Goal: Information Seeking & Learning: Learn about a topic

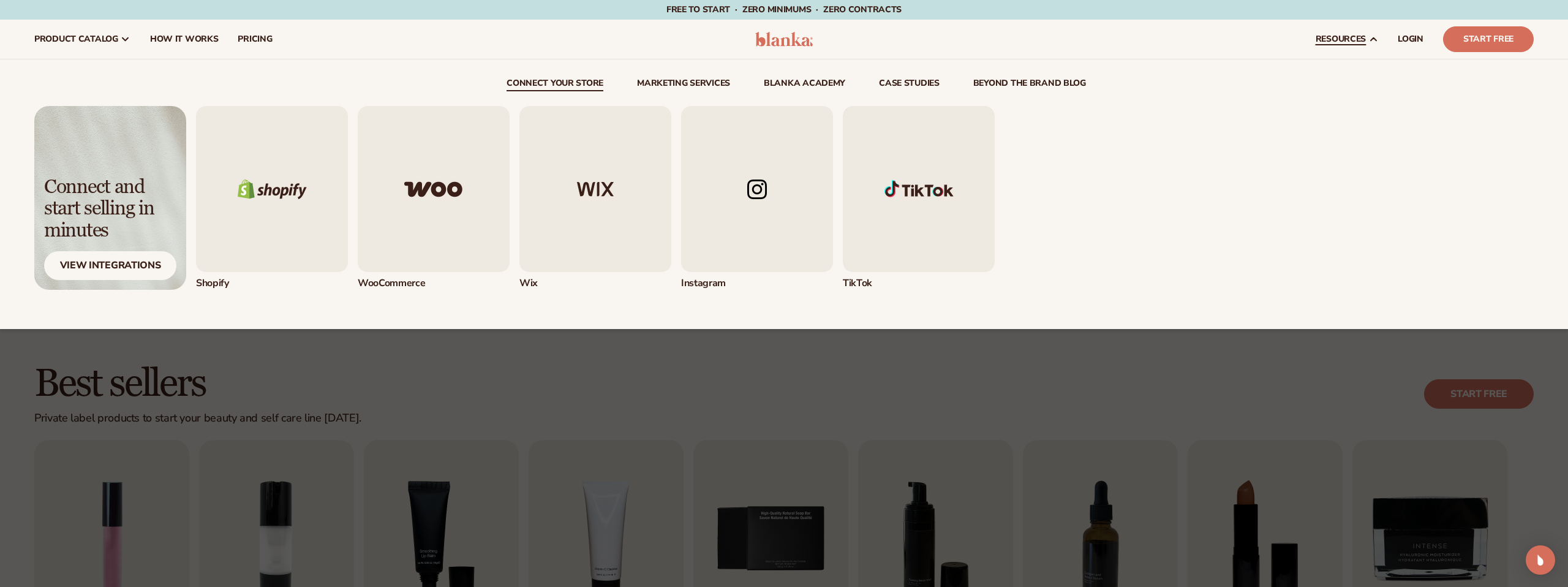
scroll to position [1, 0]
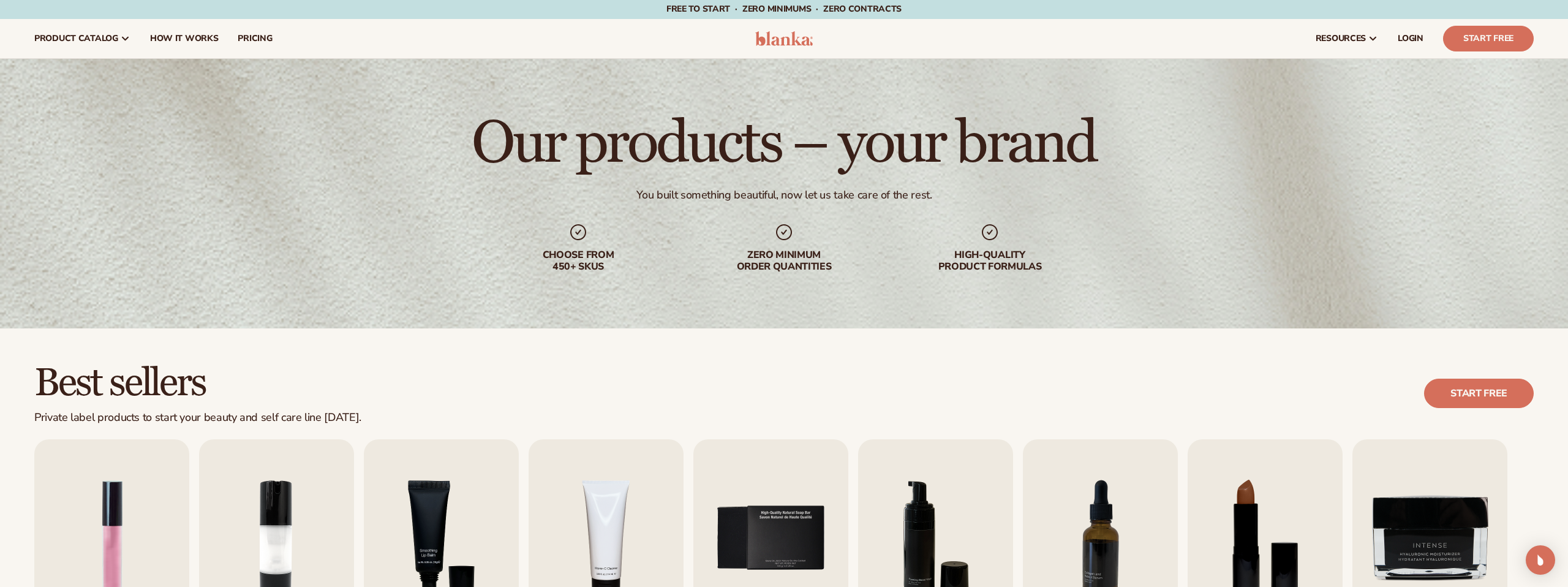
drag, startPoint x: 994, startPoint y: 289, endPoint x: 1294, endPoint y: 309, distance: 300.7
click at [996, 290] on div "Our products – your brand You built something beautiful, now let us take care o…" at bounding box center [784, 193] width 1568 height 270
click at [1462, 28] on link "Start Free" at bounding box center [1488, 38] width 91 height 25
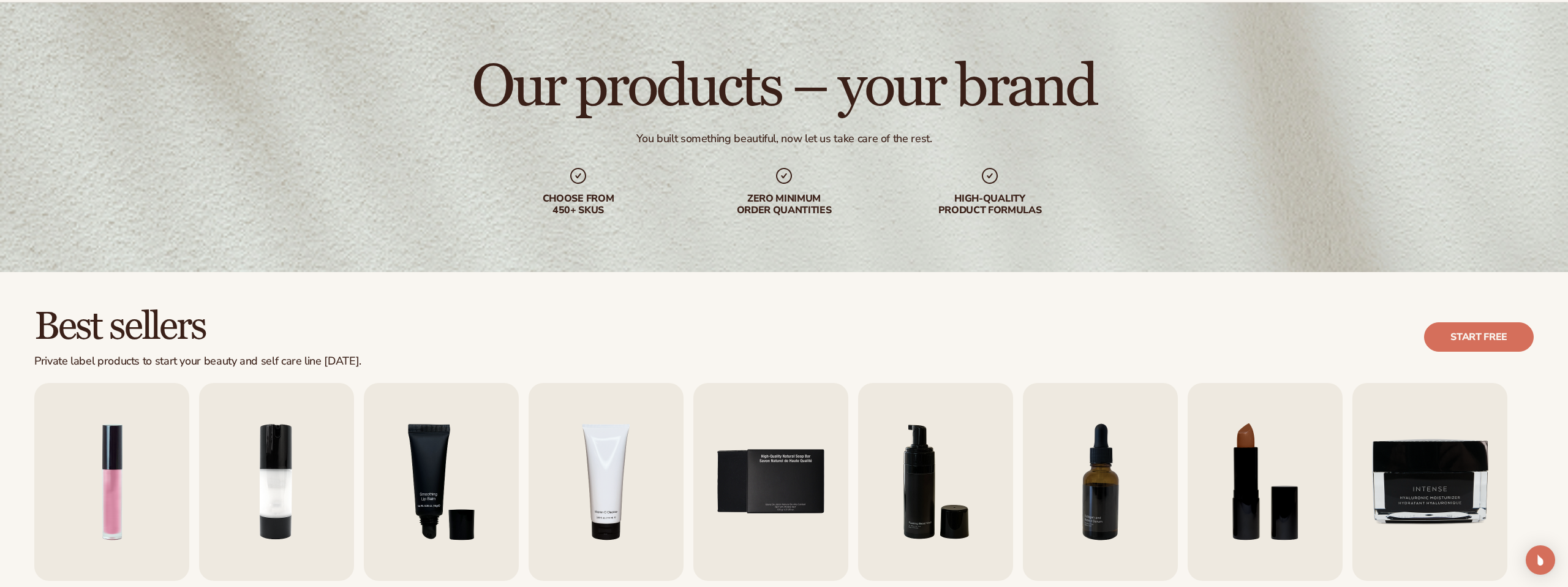
scroll to position [1, 0]
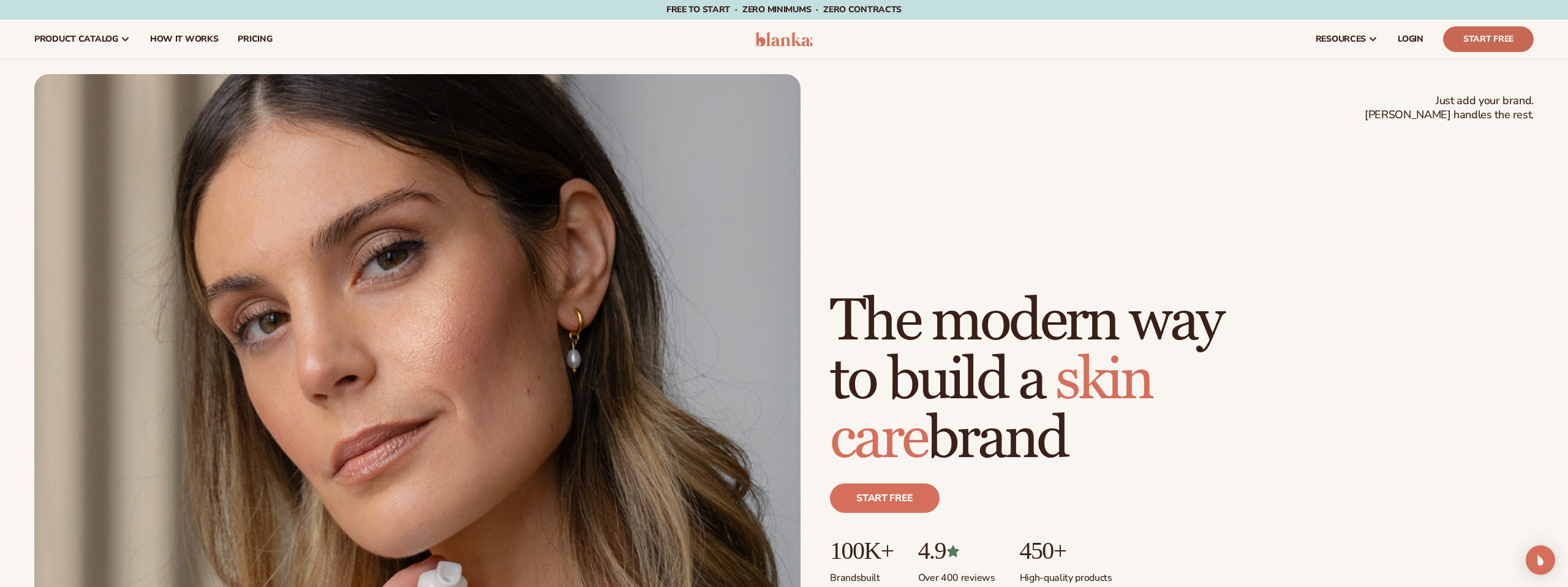
click at [1511, 36] on link "Start Free" at bounding box center [1488, 39] width 91 height 25
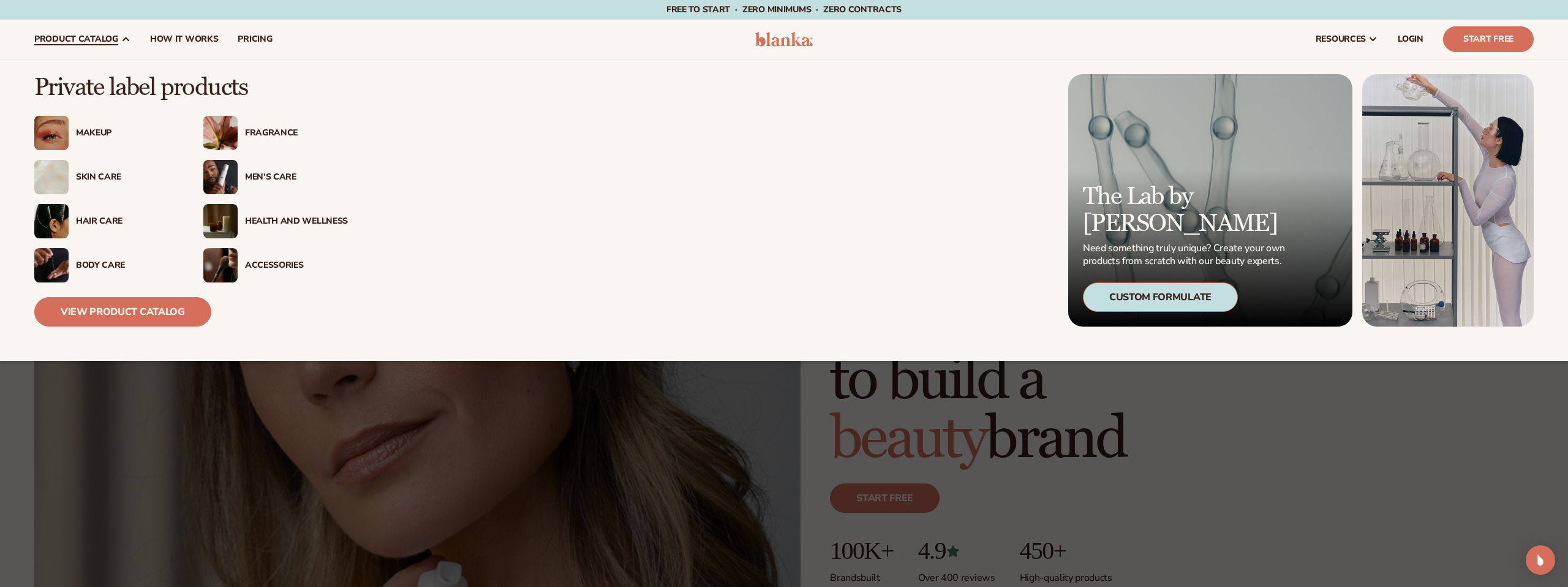
click at [103, 34] on span "product catalog" at bounding box center [76, 39] width 84 height 9
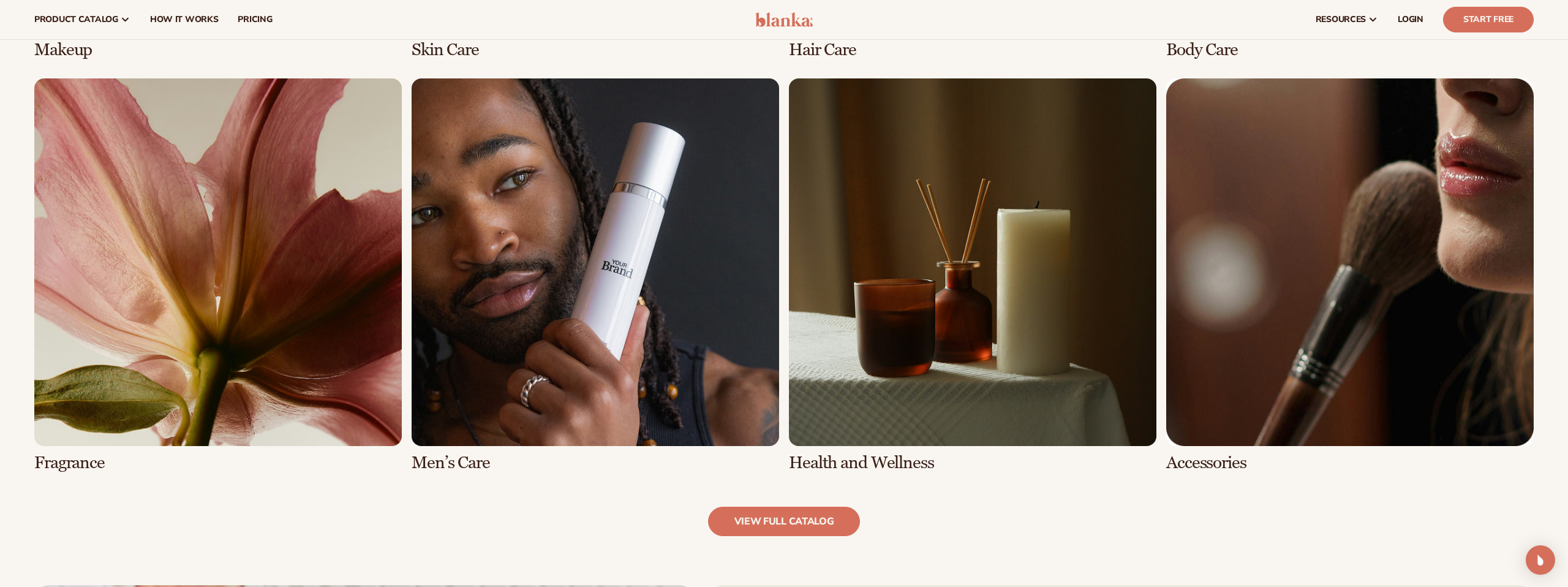
scroll to position [1234, 0]
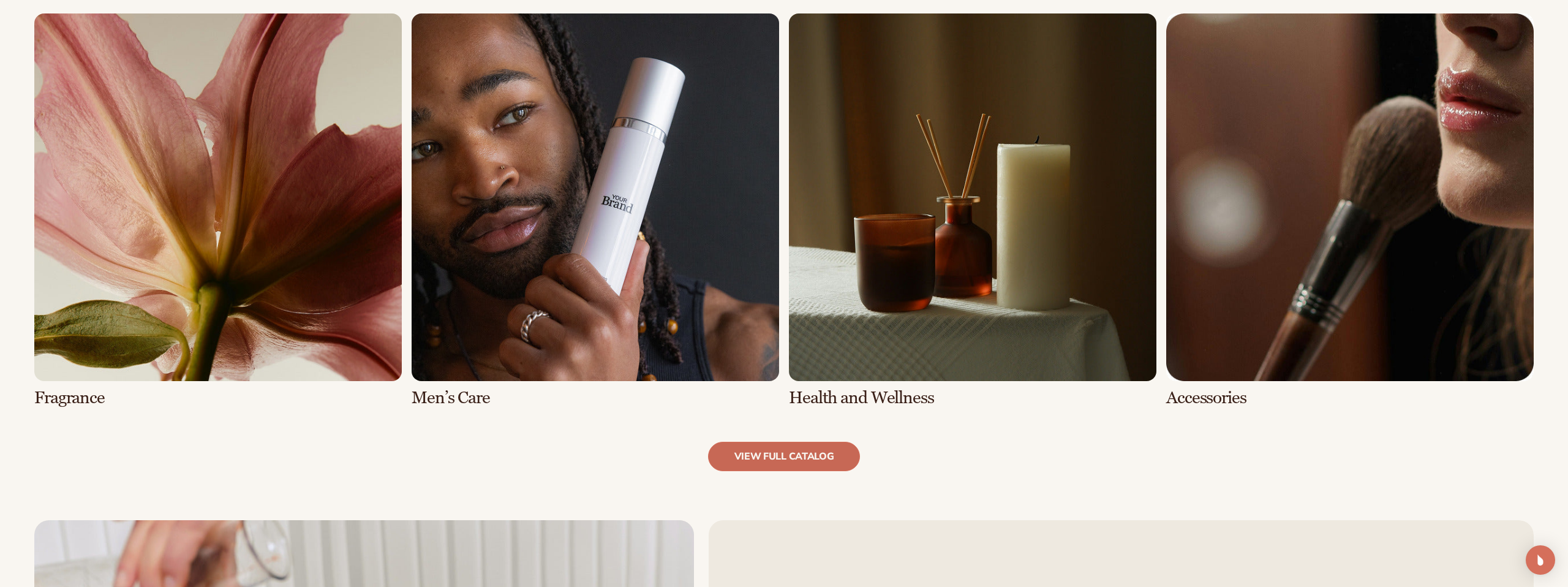
click at [776, 472] on div "Explore high-quality product formulas view full catalog Makeup Skin Care" at bounding box center [784, 4] width 1568 height 1029
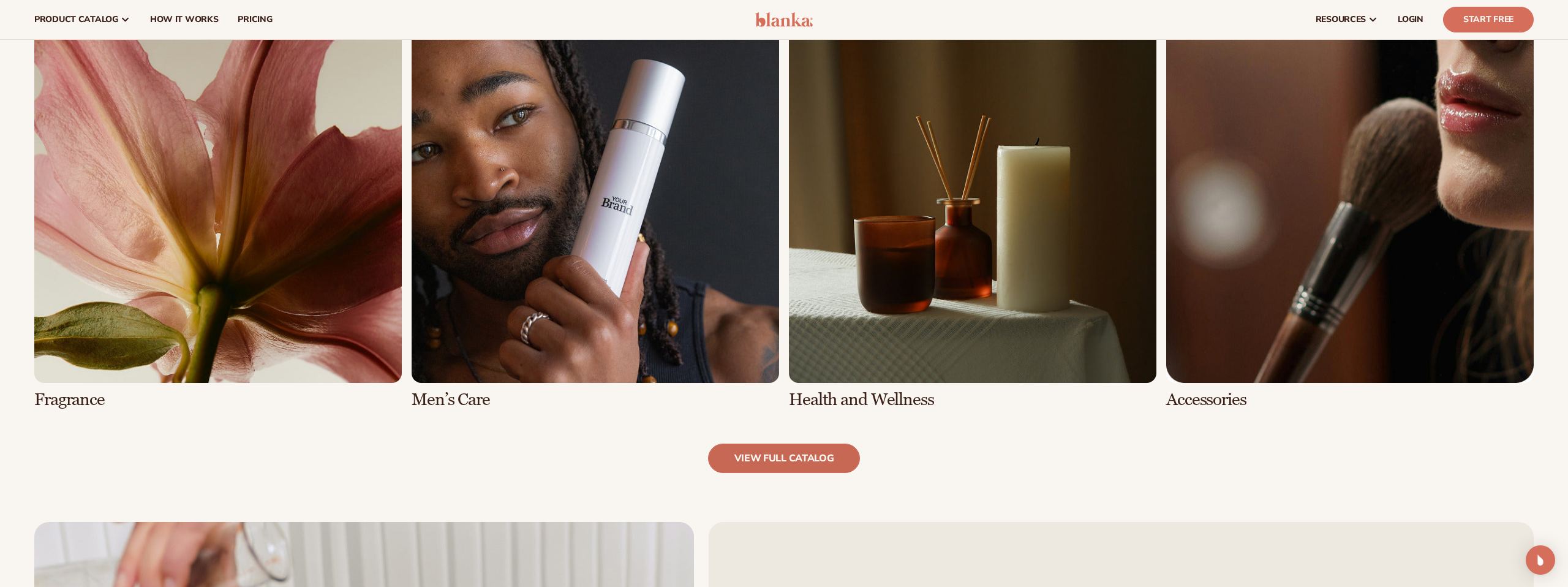
click at [775, 452] on link "view full catalog" at bounding box center [784, 458] width 153 height 29
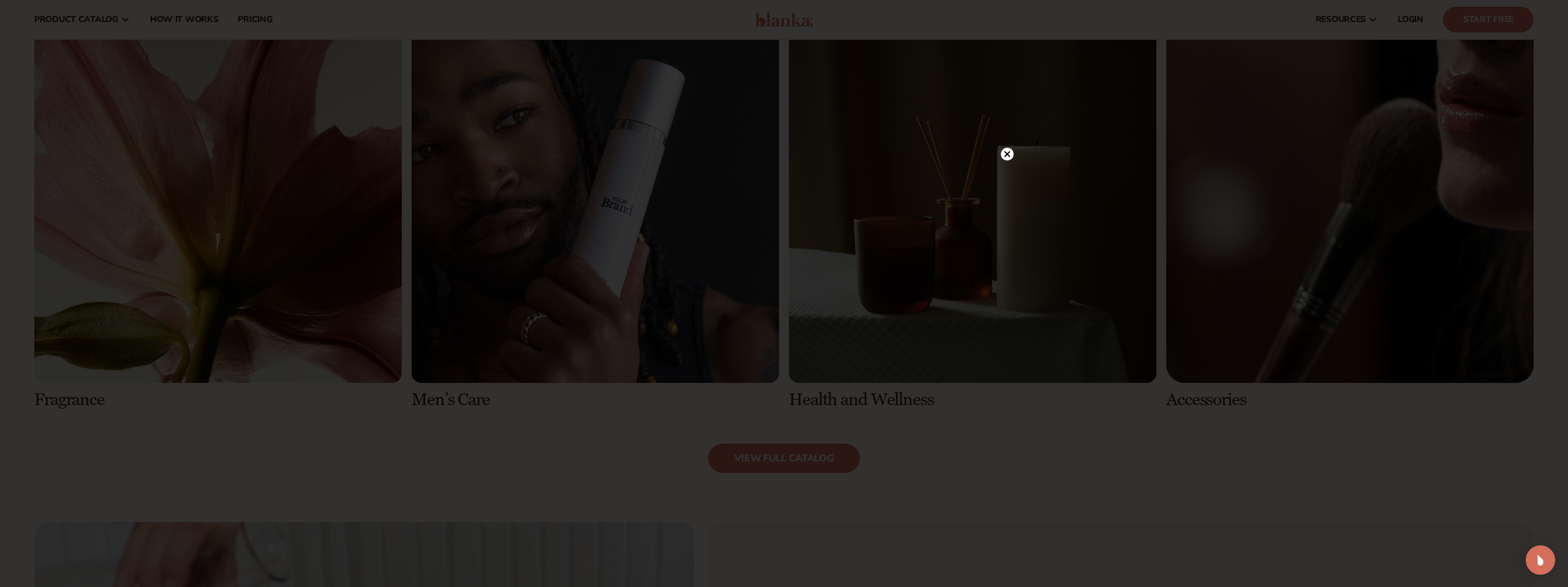
click at [1004, 152] on circle at bounding box center [1007, 154] width 13 height 13
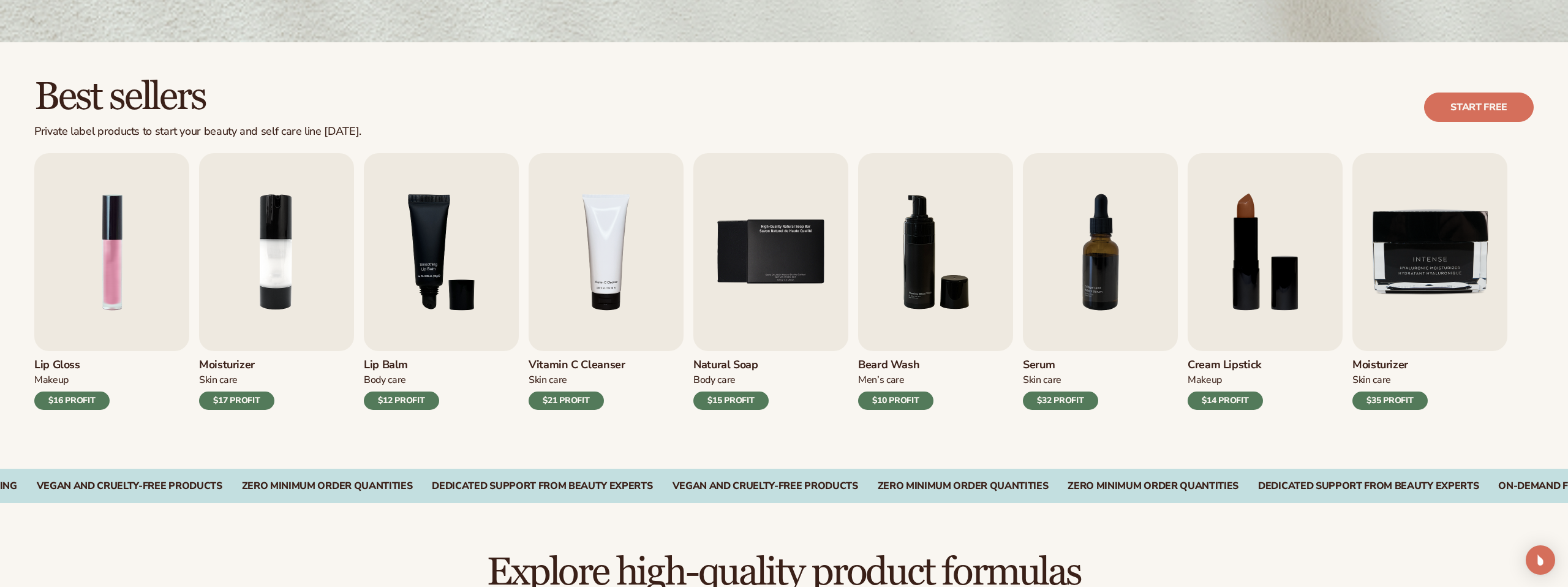
scroll to position [0, 0]
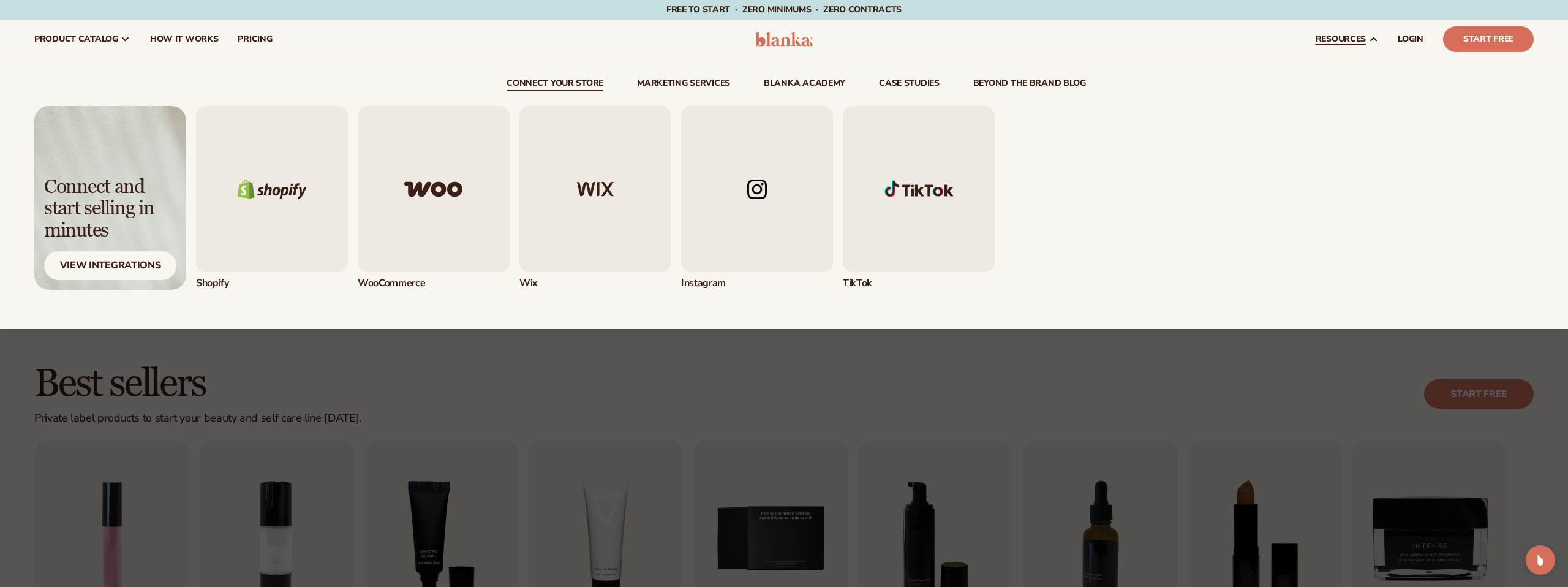
click at [1349, 41] on span "resources" at bounding box center [1340, 39] width 50 height 9
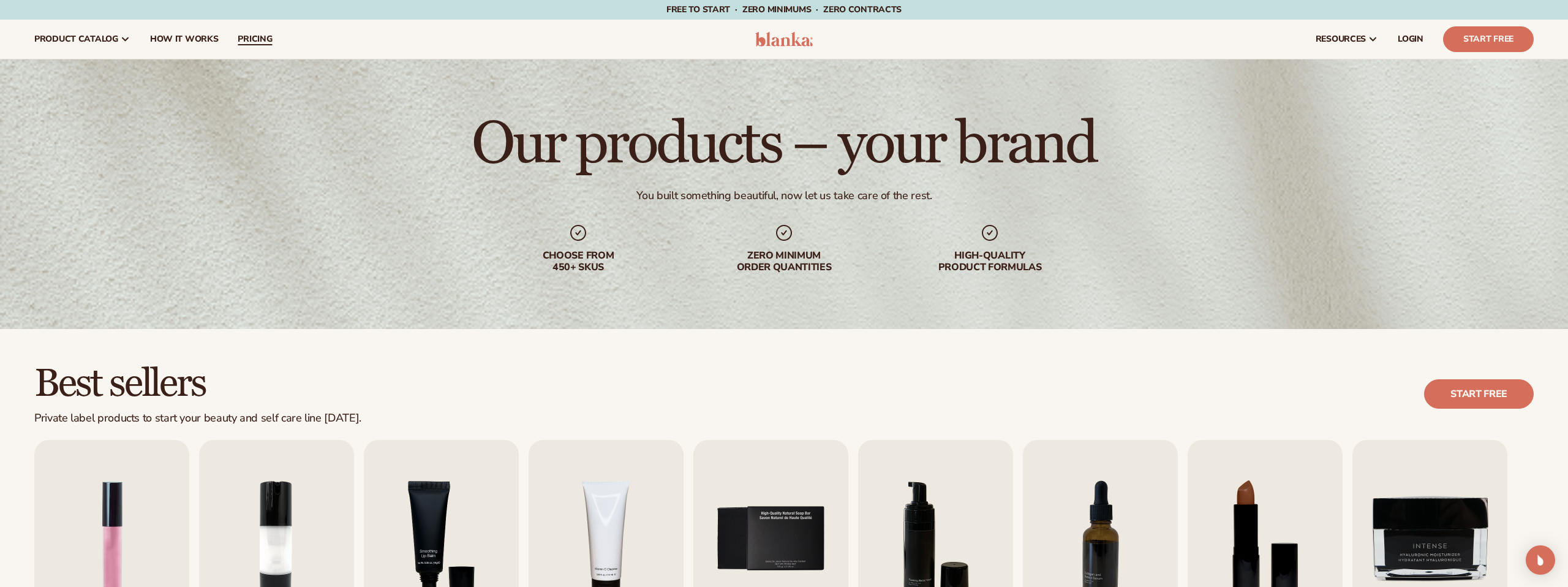
click at [255, 39] on span "pricing" at bounding box center [254, 39] width 34 height 9
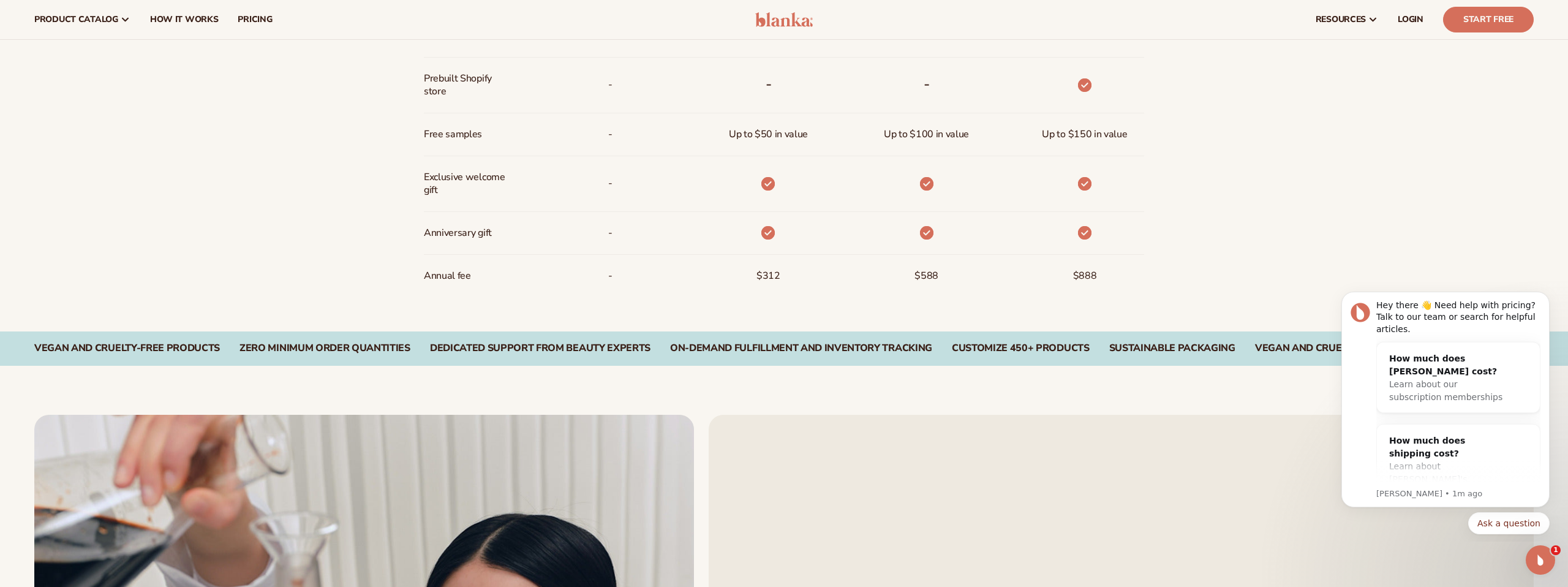
scroll to position [1191, 0]
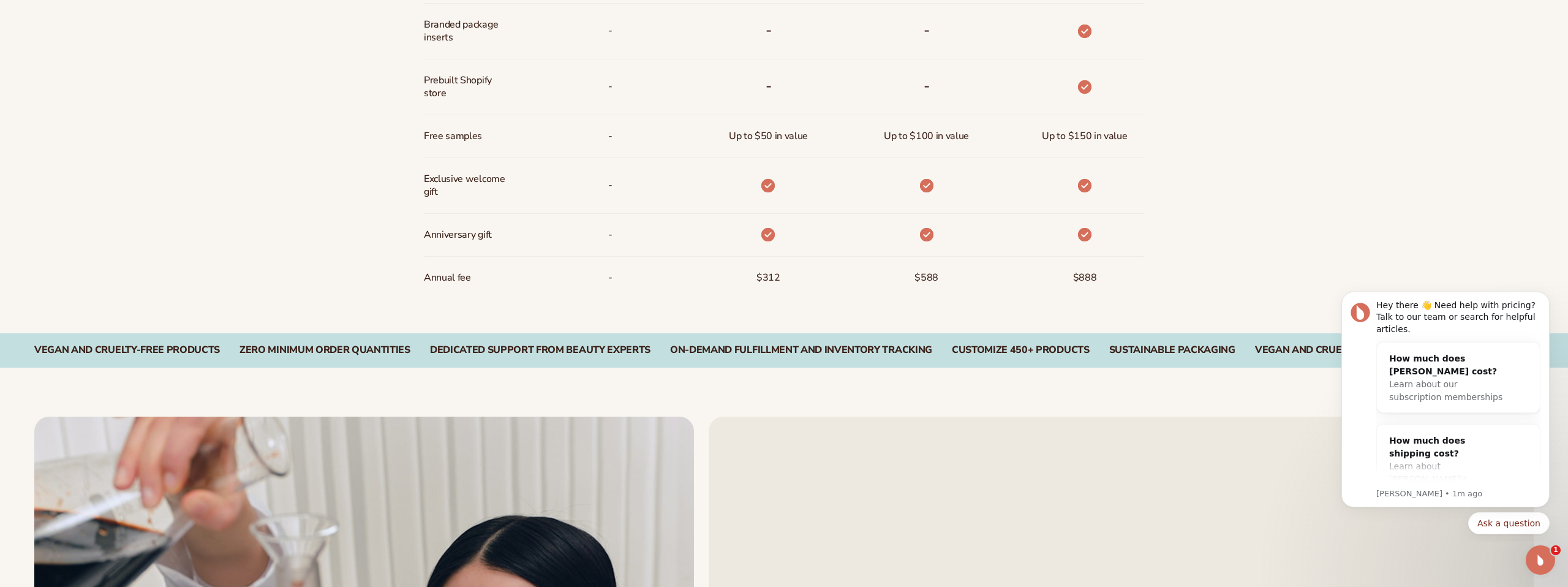
click at [1087, 274] on span "$888" at bounding box center [1084, 278] width 24 height 23
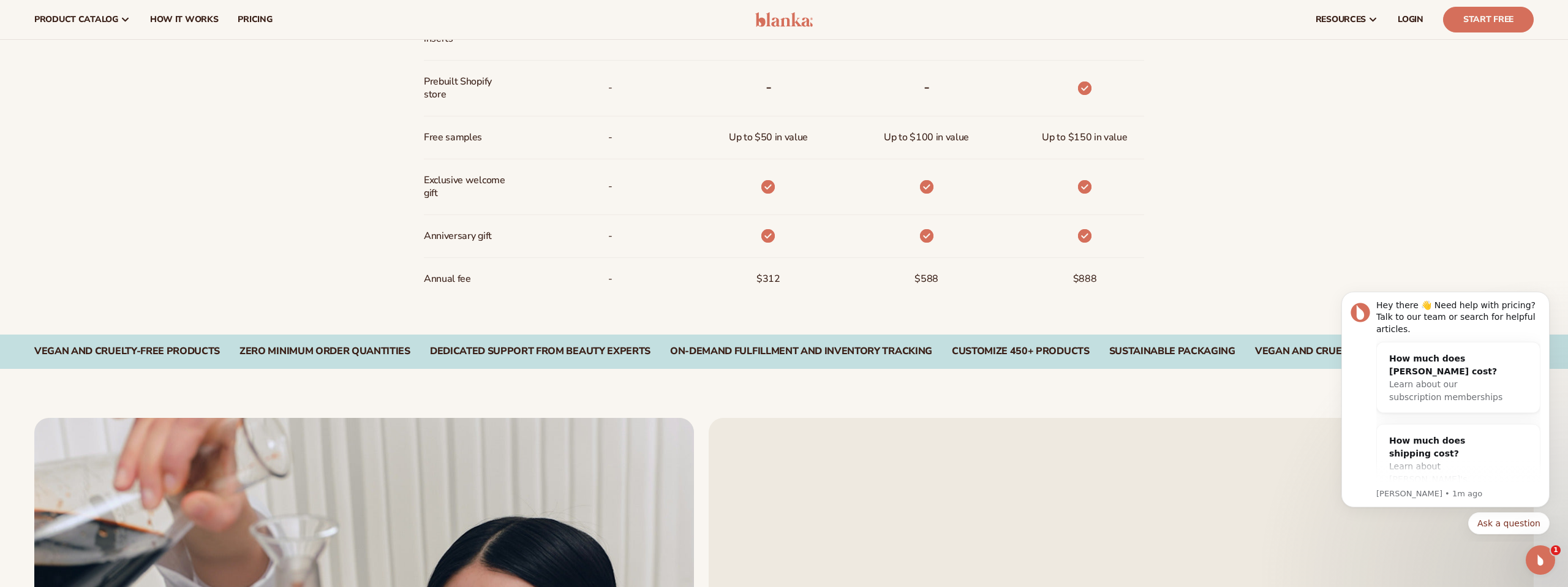
click at [1088, 282] on span "$888" at bounding box center [1084, 278] width 24 height 23
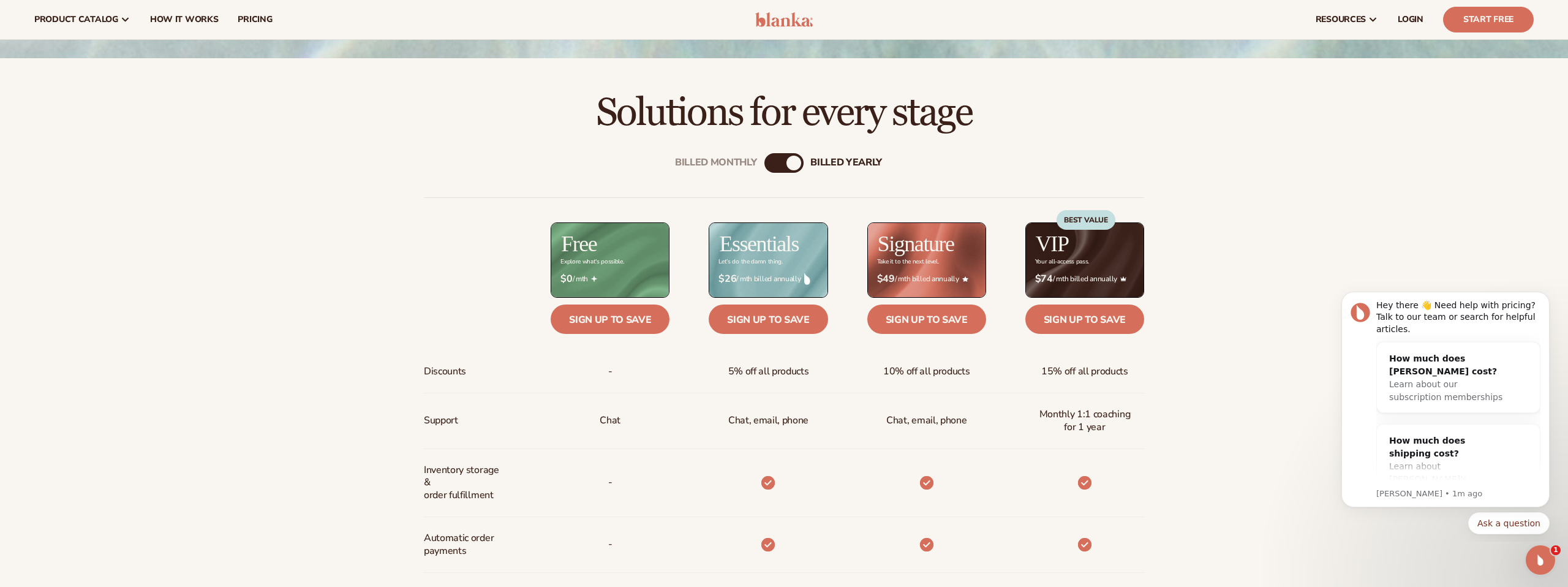
scroll to position [564, 0]
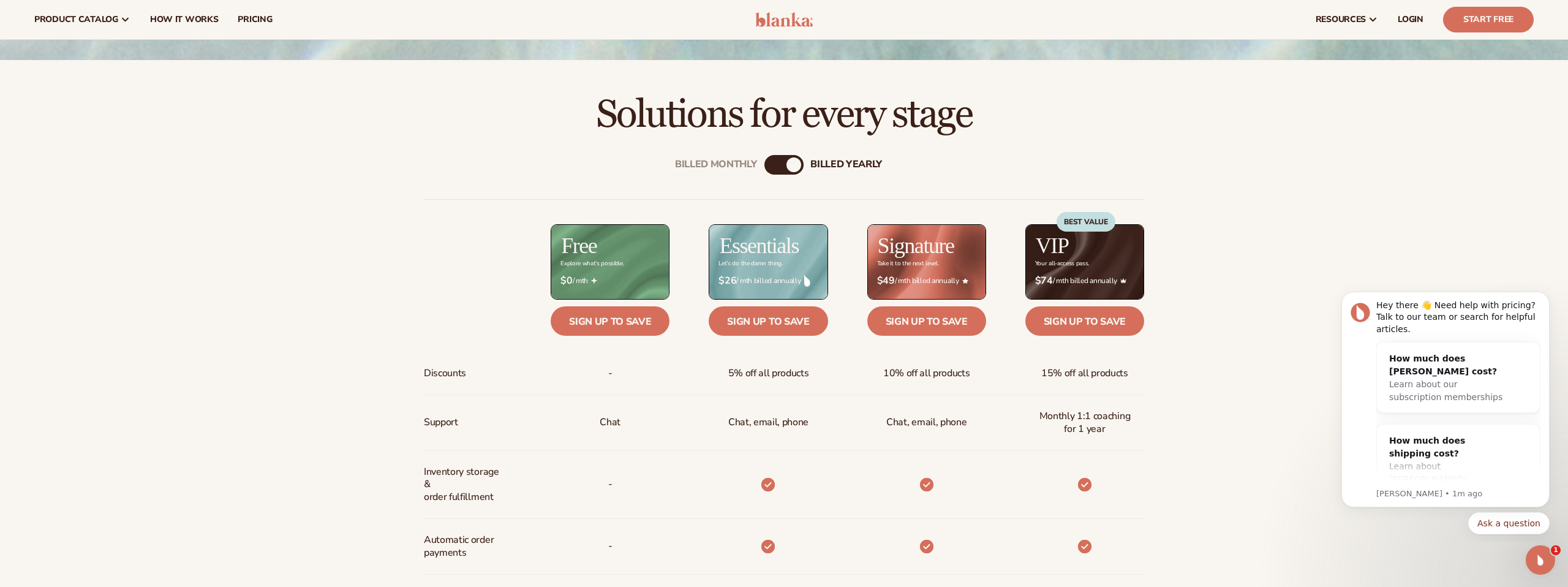
click at [791, 165] on div "billed Yearly" at bounding box center [794, 165] width 15 height 15
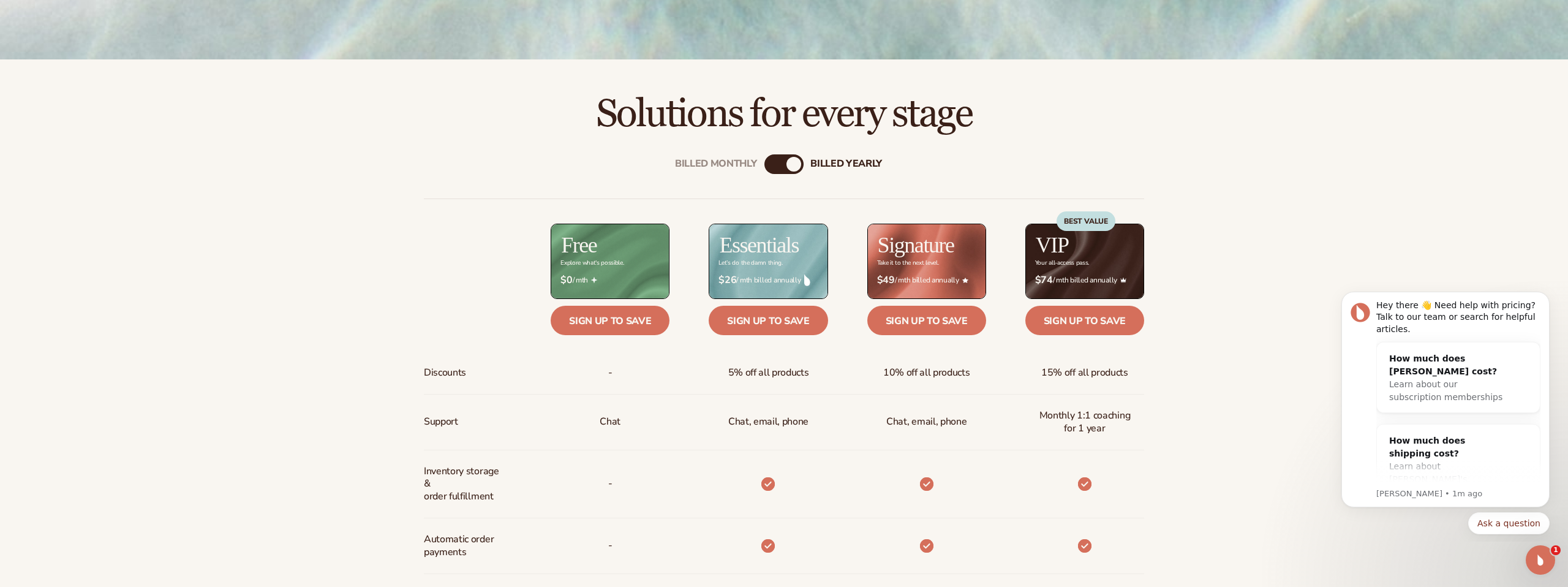
click at [777, 166] on div "Billed Monthly" at bounding box center [771, 164] width 15 height 15
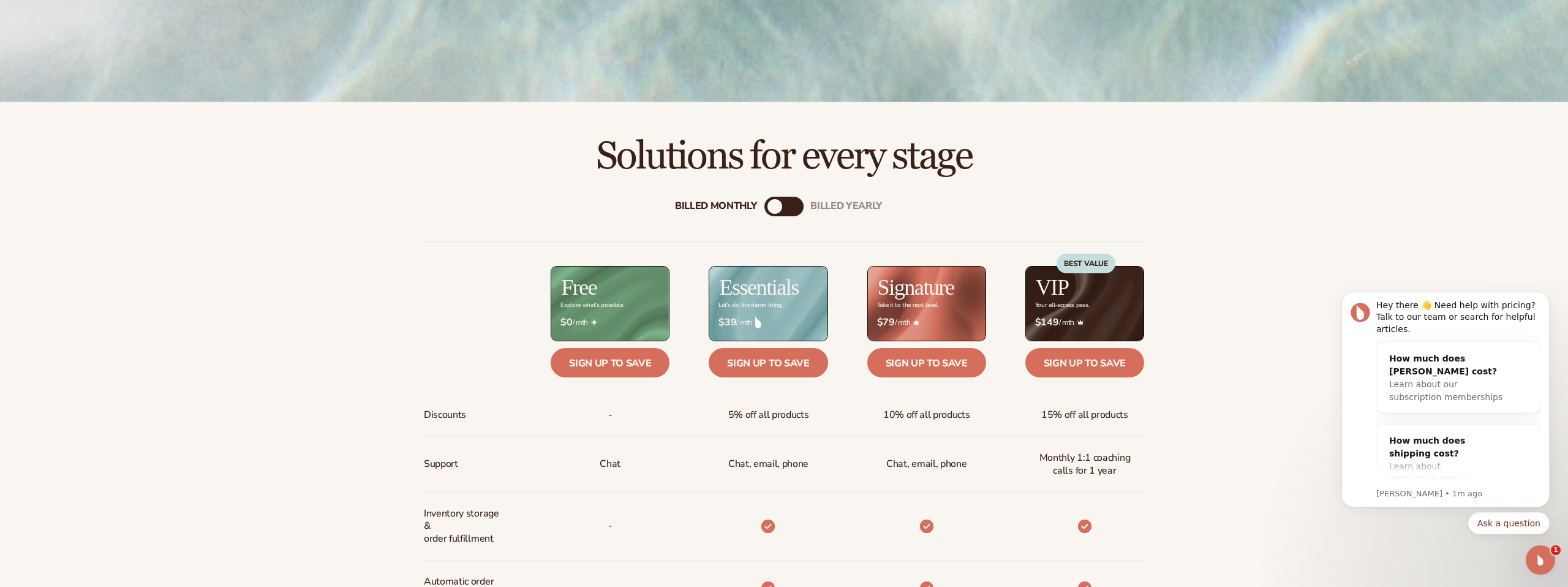
click at [787, 230] on div "Billed Monthly billed Yearly Billed Monthly billed Yearly Discounts Support Inv…" at bounding box center [784, 588] width 789 height 821
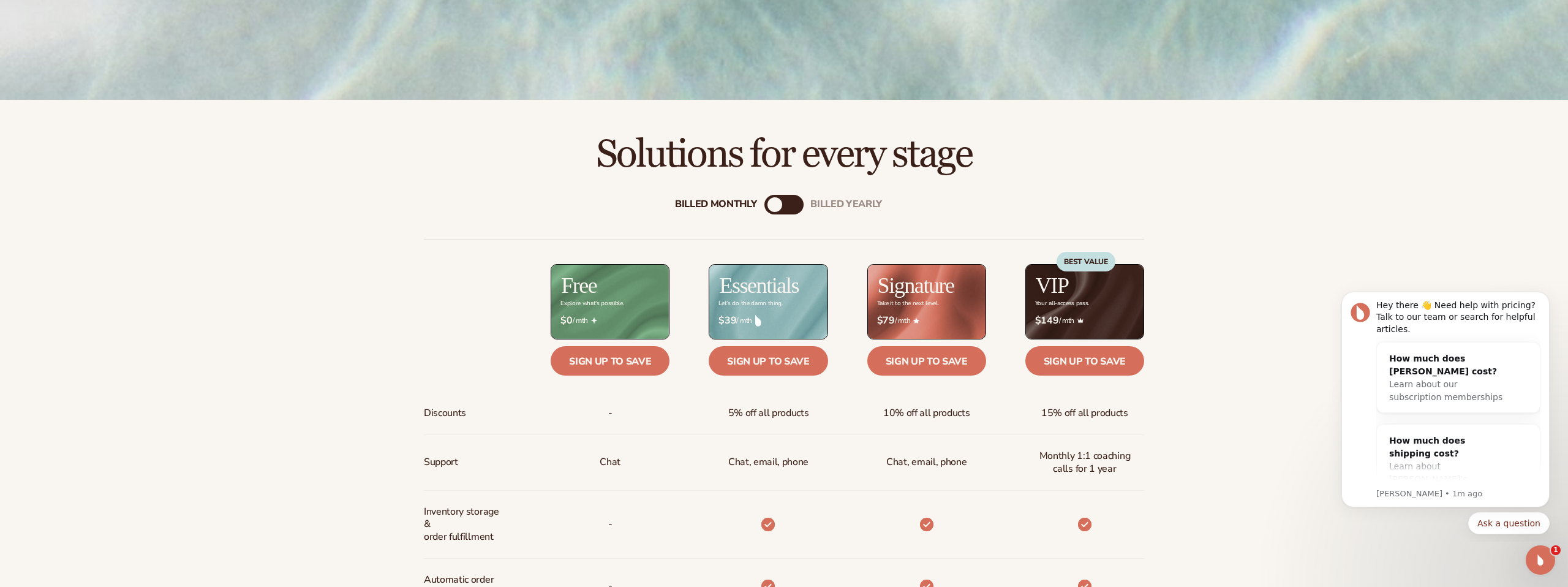
click at [781, 206] on div "Billed Monthly billed Yearly" at bounding box center [784, 204] width 39 height 20
click at [767, 203] on div "Billed Monthly" at bounding box center [774, 205] width 15 height 15
click at [778, 200] on div "Billed Monthly" at bounding box center [774, 205] width 15 height 15
click at [872, 207] on div "billed Yearly" at bounding box center [846, 204] width 72 height 12
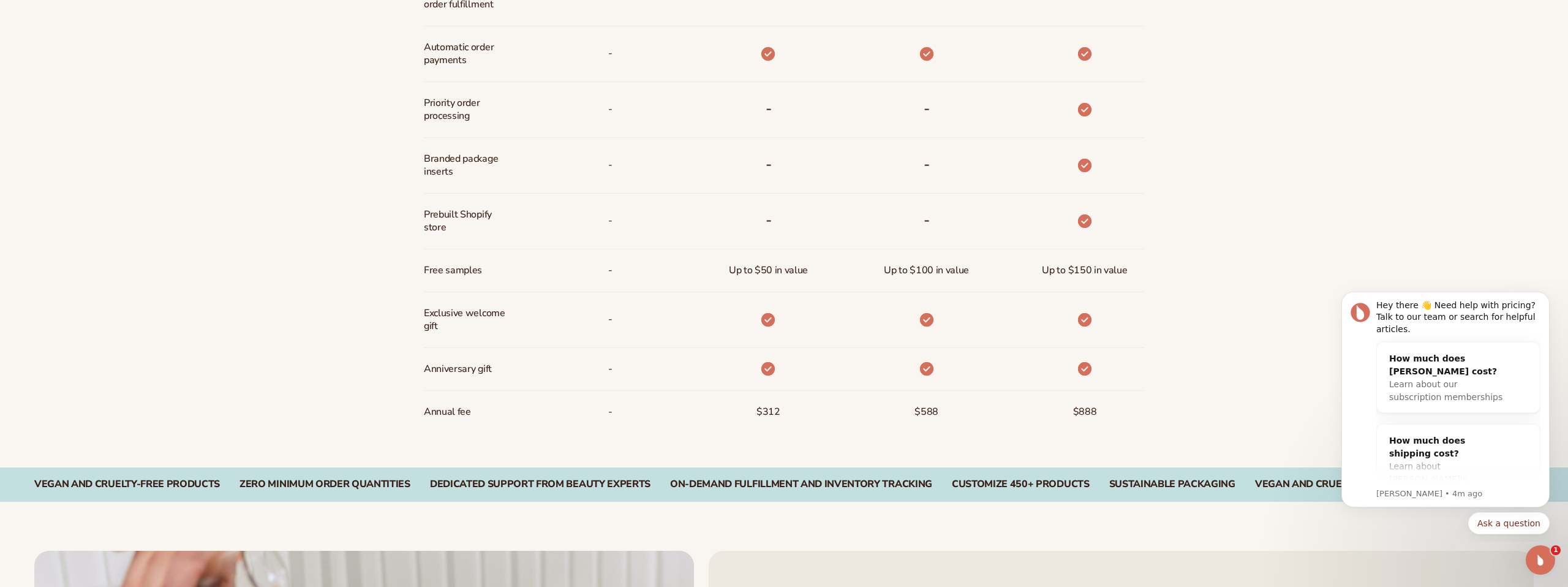
scroll to position [1059, 0]
click at [1126, 228] on div at bounding box center [1065, 219] width 158 height 56
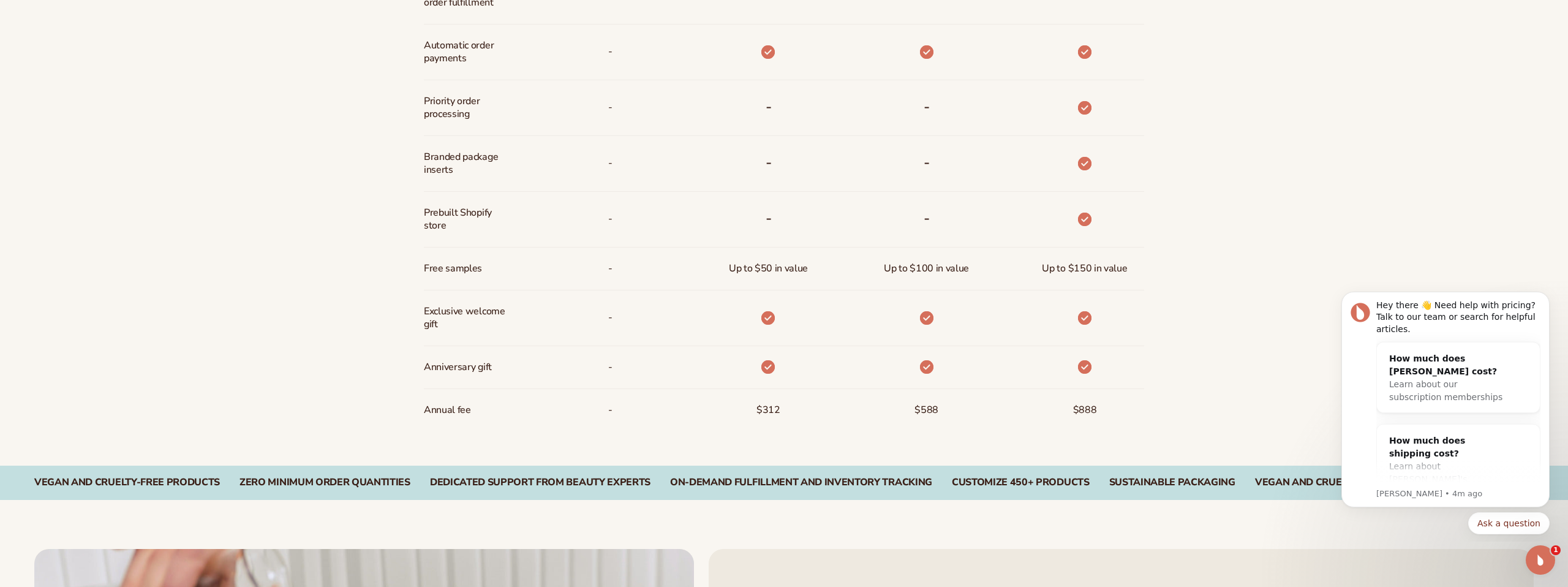
click at [1153, 260] on div "Billed Monthly billed Yearly Billed Monthly billed Yearly Discounts Support Inv…" at bounding box center [784, 53] width 789 height 825
click at [1155, 273] on div "Billed Monthly billed Yearly Billed Monthly billed Yearly Discounts Support Inv…" at bounding box center [784, 53] width 789 height 825
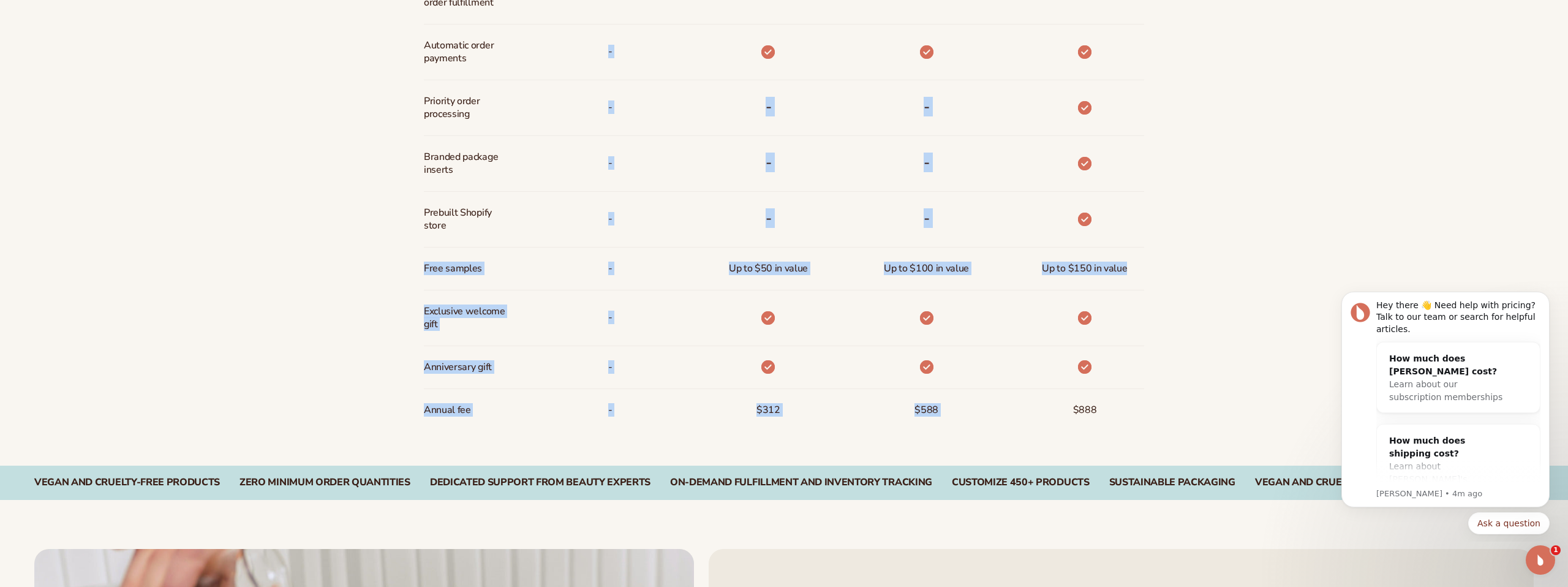
drag, startPoint x: 1146, startPoint y: 273, endPoint x: 420, endPoint y: 264, distance: 726.1
click at [399, 264] on div "Billed Monthly billed Yearly Billed Monthly billed Yearly Discounts Support Inv…" at bounding box center [784, 53] width 789 height 825
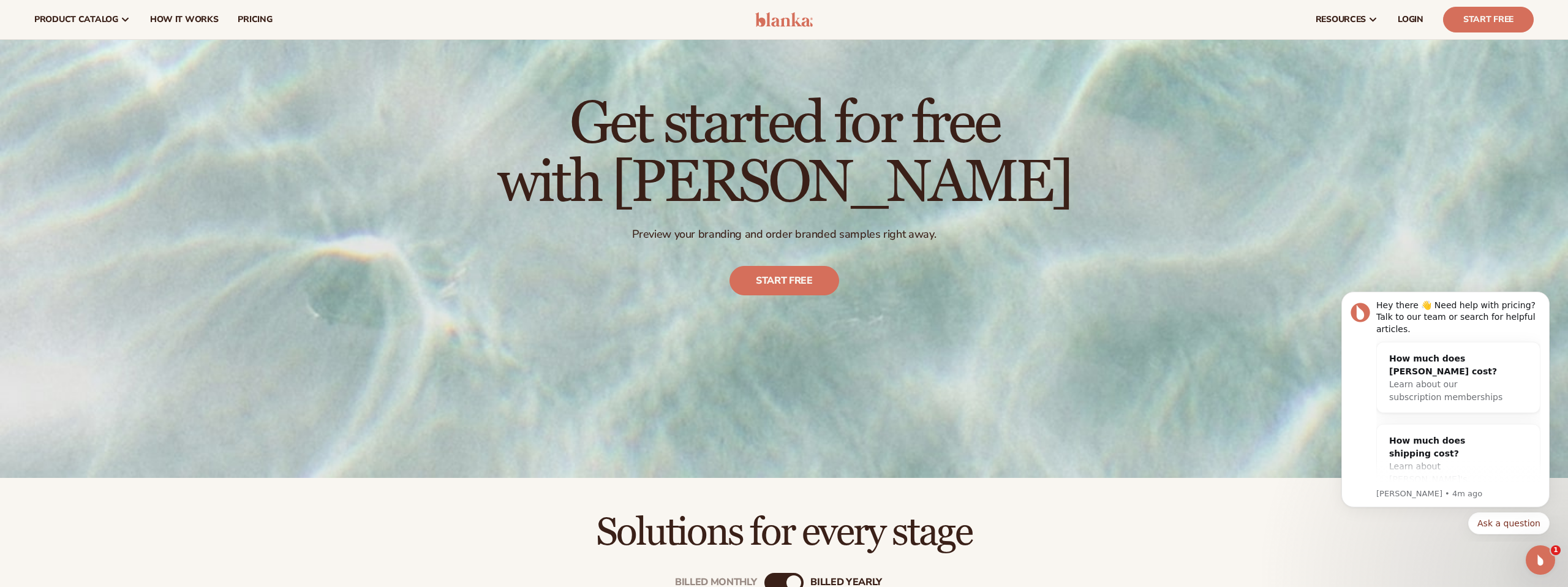
scroll to position [0, 0]
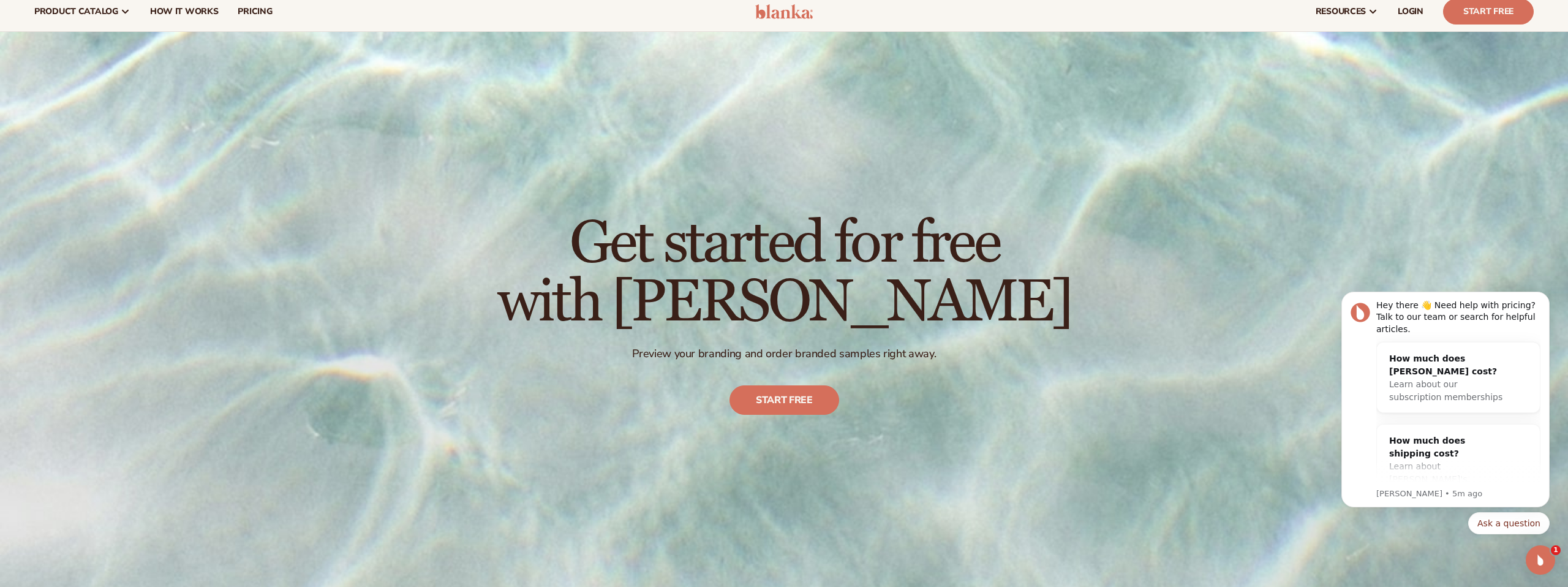
click at [1013, 389] on div "Get started for free with [PERSON_NAME] Preview your branding and order branded…" at bounding box center [784, 315] width 1568 height 565
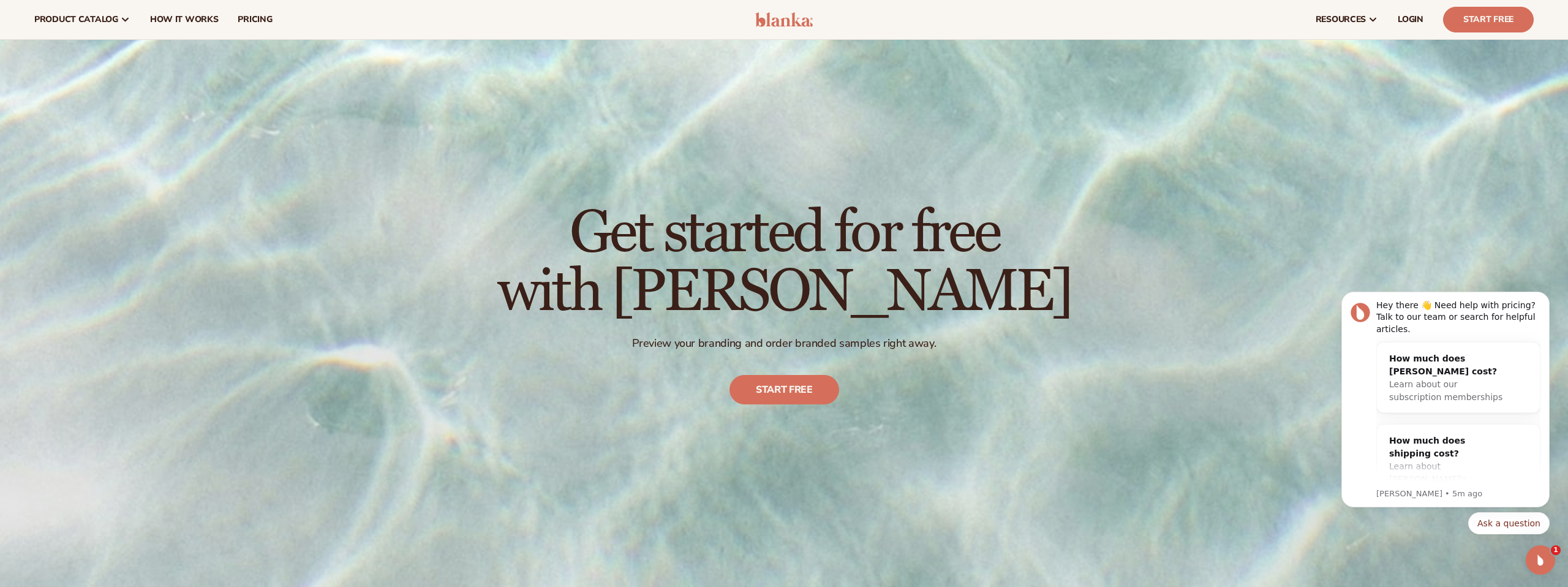
scroll to position [37, 0]
